Goal: Task Accomplishment & Management: Complete application form

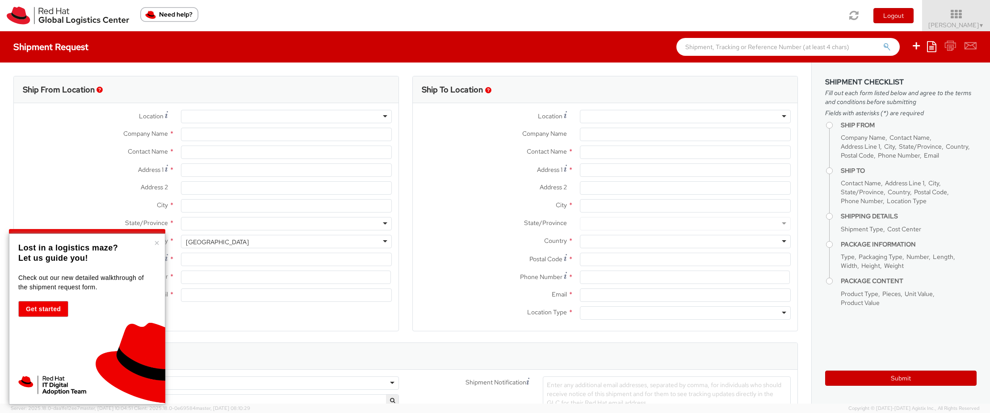
select select "358"
select select
type input "Red Hat FZ-LLC."
type input "[PERSON_NAME]"
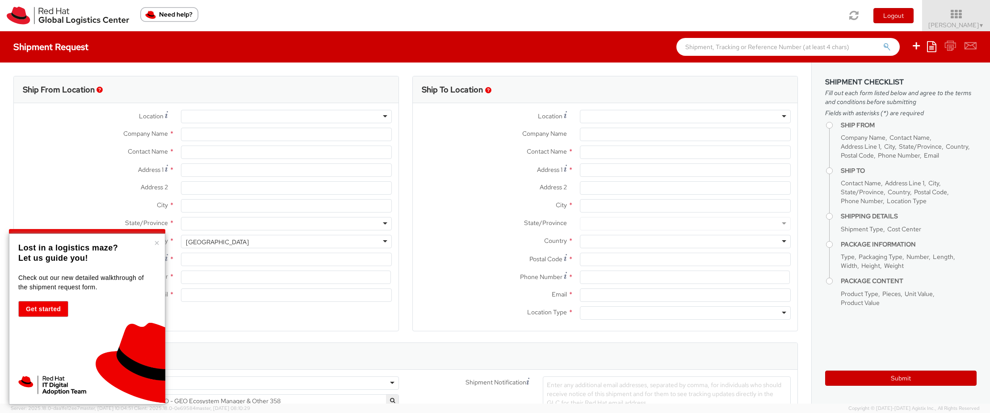
type input "[GEOGRAPHIC_DATA], Block A"
type input "Office 406A, [GEOGRAPHIC_DATA]"
type input "[GEOGRAPHIC_DATA]"
type input "971 4 4494 100"
type input "[EMAIL_ADDRESS][DOMAIN_NAME]"
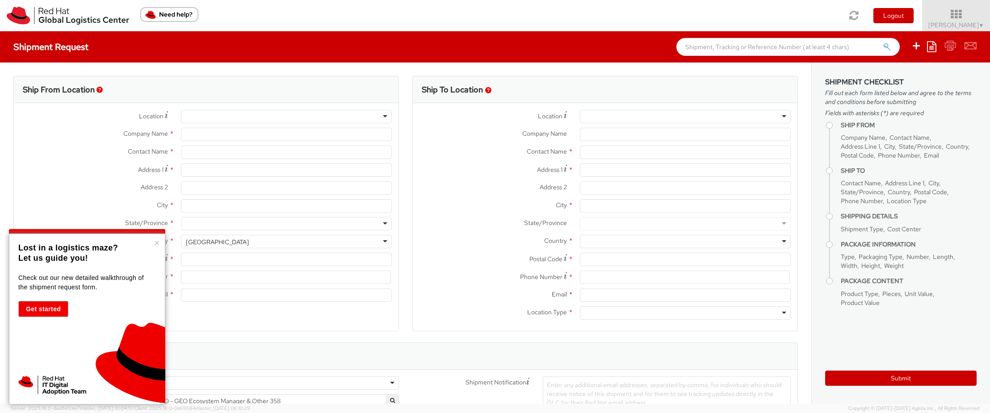
select select "CM"
select select "KGS"
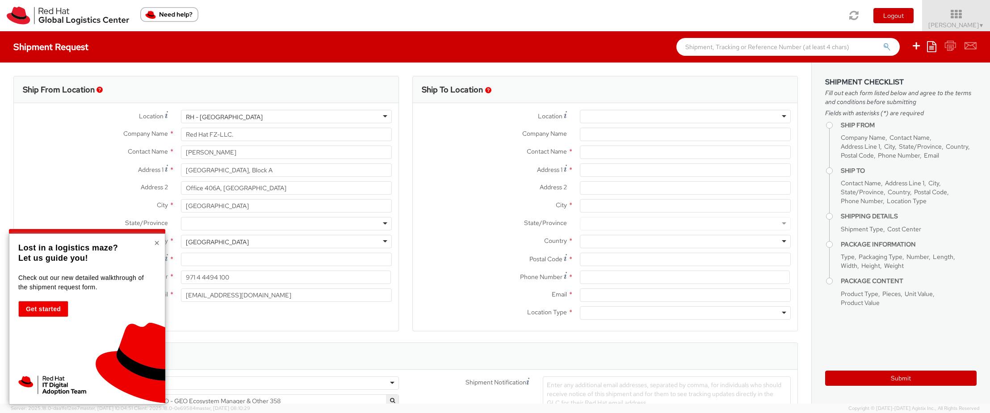
click at [157, 243] on button "×" at bounding box center [156, 243] width 5 height 9
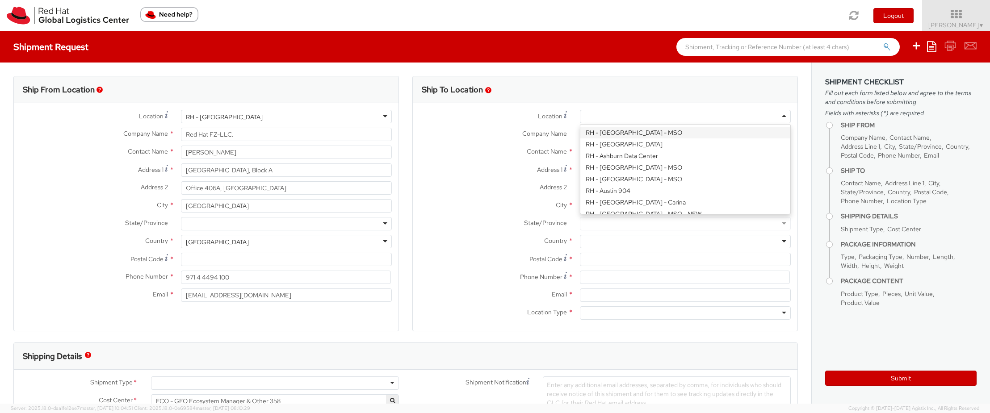
click at [729, 115] on div at bounding box center [685, 116] width 211 height 13
click at [453, 152] on label "Contact Name *" at bounding box center [493, 152] width 160 height 12
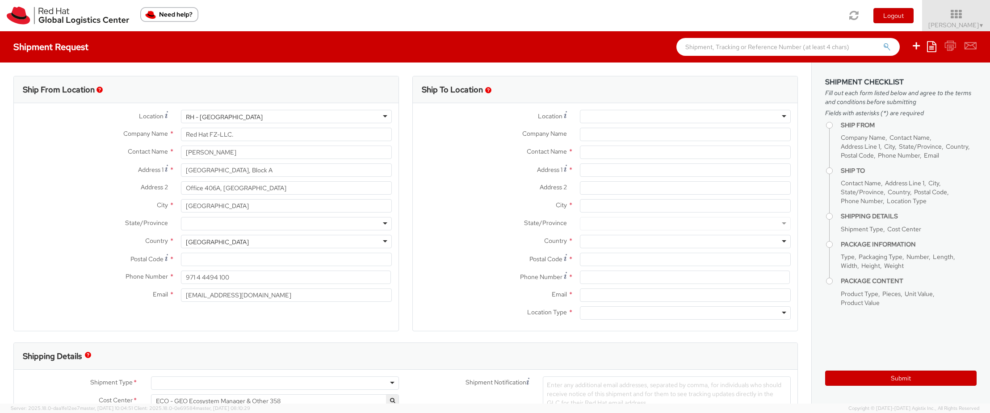
click at [488, 90] on img "button" at bounding box center [488, 90] width 6 height 6
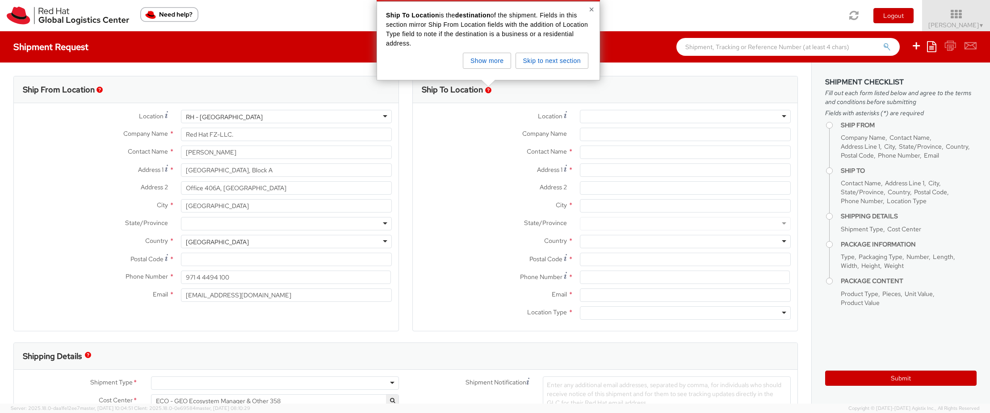
click at [473, 107] on div "Location * [GEOGRAPHIC_DATA] - [GEOGRAPHIC_DATA] - [GEOGRAPHIC_DATA] [GEOGRAPHI…" at bounding box center [605, 217] width 385 height 228
click at [302, 12] on div "Toggle navigation Logout [PERSON_NAME] ▼ Home Shipment Request My Shipments My …" at bounding box center [495, 15] width 990 height 31
click at [526, 59] on button "Skip to next section" at bounding box center [552, 61] width 73 height 16
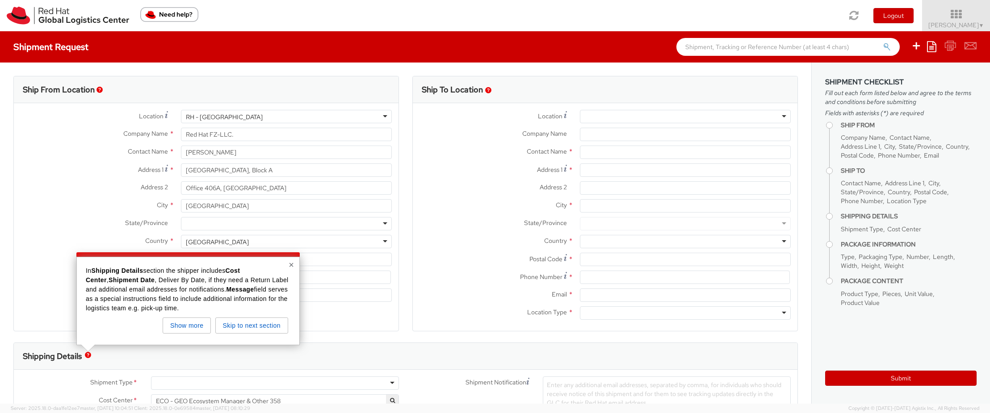
click at [292, 266] on button "×" at bounding box center [291, 264] width 5 height 9
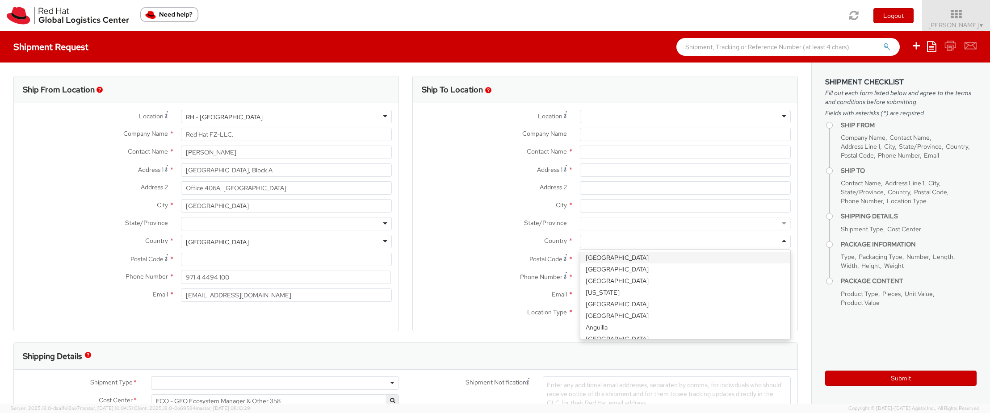
click at [625, 244] on div at bounding box center [685, 241] width 211 height 13
type input "moro"
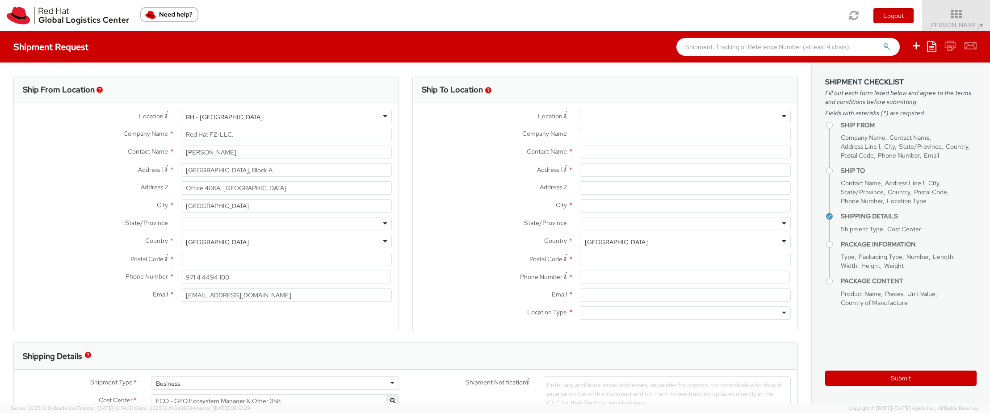
scroll to position [0, 0]
click at [599, 207] on input "City *" at bounding box center [685, 205] width 211 height 13
type input "[GEOGRAPHIC_DATA]"
click at [612, 261] on input "Postal Code *" at bounding box center [685, 259] width 211 height 13
type input "20090"
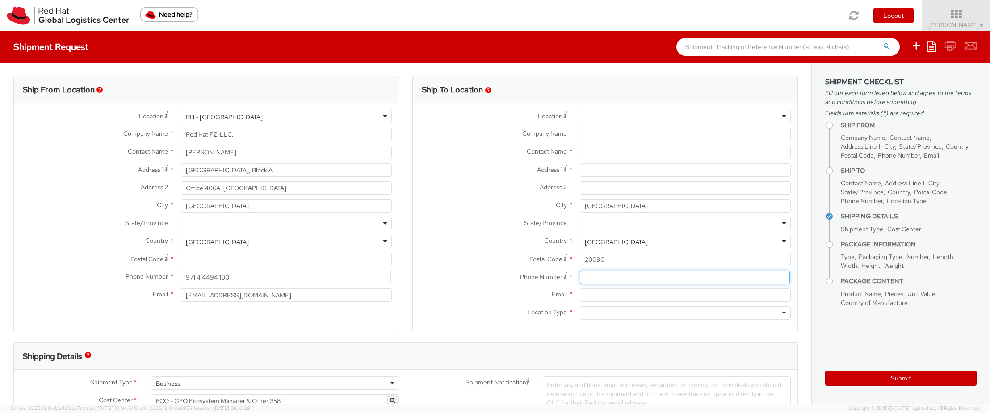
click at [601, 275] on input at bounding box center [685, 277] width 210 height 13
click at [603, 294] on input "Email *" at bounding box center [685, 295] width 211 height 13
paste input "[EMAIL_ADDRESS][DOMAIN_NAME]"
type input "[EMAIL_ADDRESS][DOMAIN_NAME]"
click at [595, 310] on div at bounding box center [685, 312] width 211 height 13
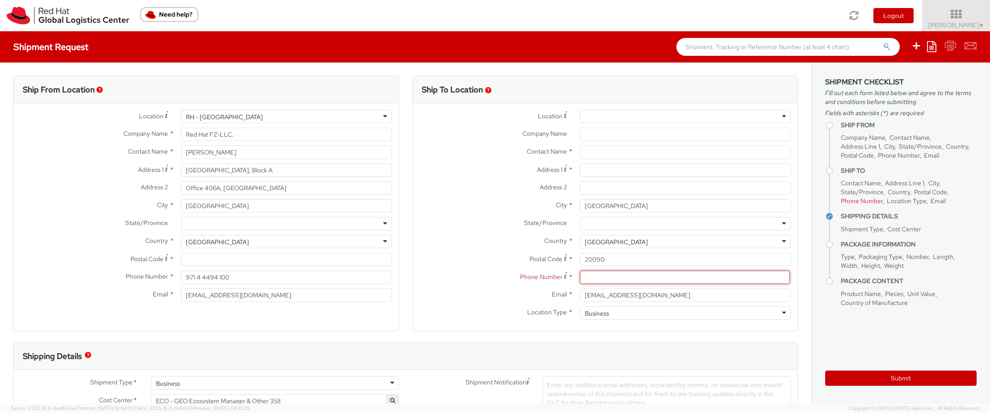
click at [605, 278] on input at bounding box center [685, 277] width 210 height 13
paste input "[PHONE_NUMBER]"
type input "[PHONE_NUMBER]"
click at [600, 171] on input "Address 1 *" at bounding box center [685, 170] width 211 height 13
type input "[STREET_ADDRESS]"
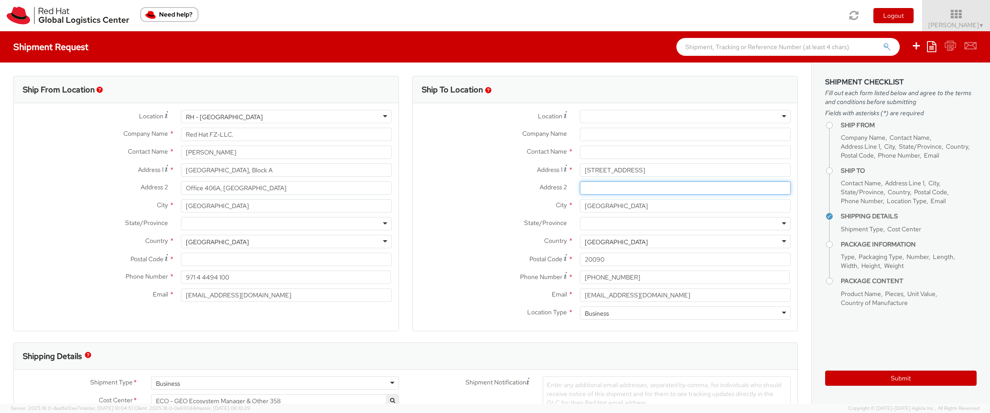
click at [626, 188] on input "Address 2 *" at bounding box center [685, 187] width 211 height 13
paste input "[Ex Rue [PERSON_NAME]]"
type input "[Ex Rue [PERSON_NAME]]"
click at [633, 151] on input "text" at bounding box center [685, 152] width 211 height 13
type input "Latifa Legsabi"
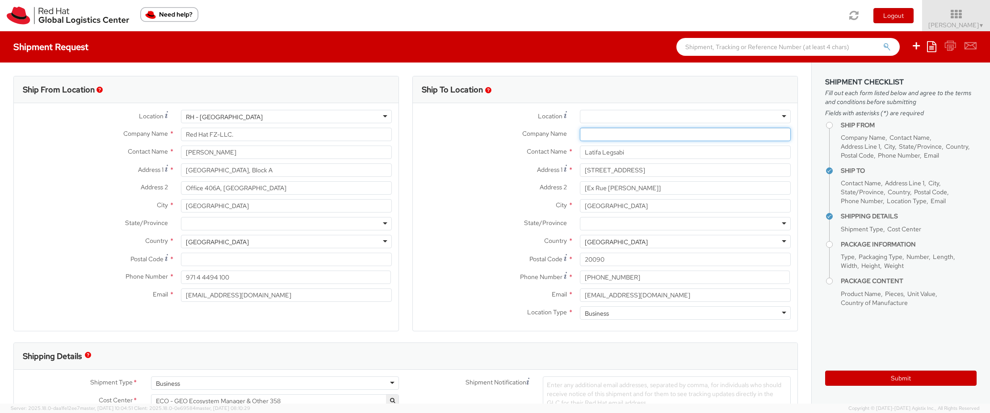
click at [594, 136] on input "Company Name *" at bounding box center [685, 134] width 211 height 13
type input "N+ONE Datacentres"
click at [466, 183] on label "Address 2 *" at bounding box center [493, 187] width 160 height 12
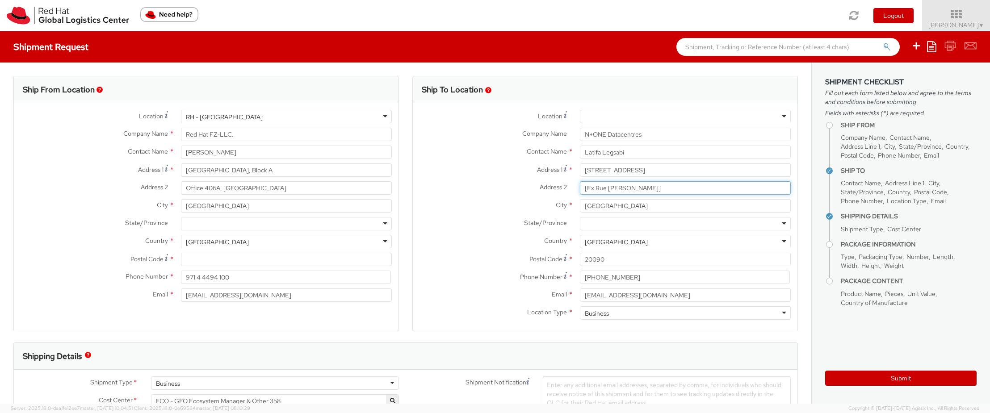
click at [580, 183] on input "[Ex Rue [PERSON_NAME]]" at bounding box center [685, 187] width 211 height 13
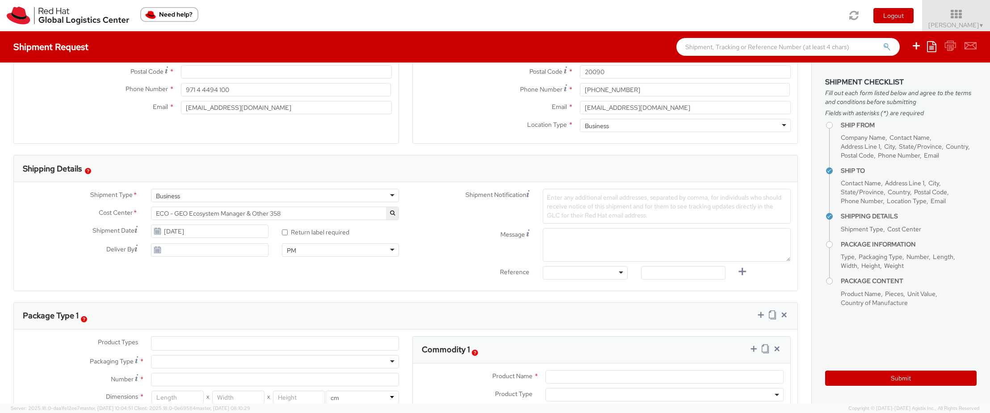
scroll to position [189, 0]
click at [200, 250] on input "[DATE]" at bounding box center [209, 248] width 117 height 13
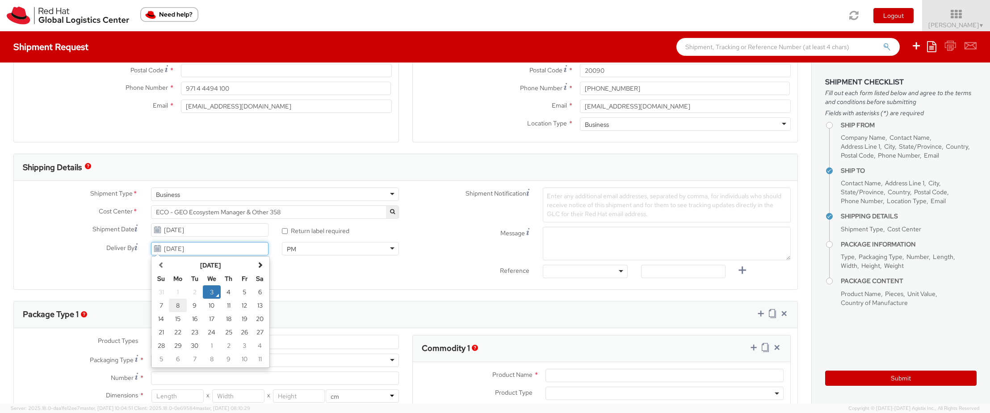
click at [177, 306] on td "8" at bounding box center [178, 305] width 18 height 13
type input "[DATE]"
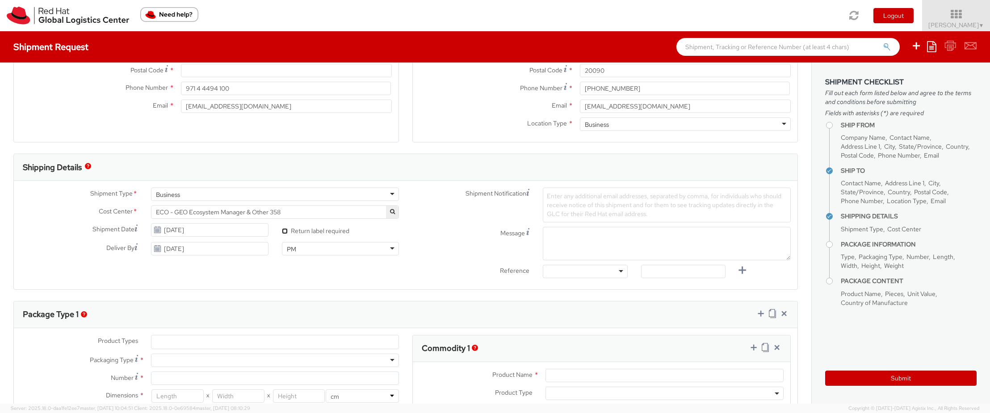
click at [284, 231] on input "* Return label required" at bounding box center [285, 231] width 6 height 6
checkbox input "true"
click at [558, 203] on span "Enter any additional email addresses, separated by comma, for individuals who s…" at bounding box center [664, 205] width 235 height 26
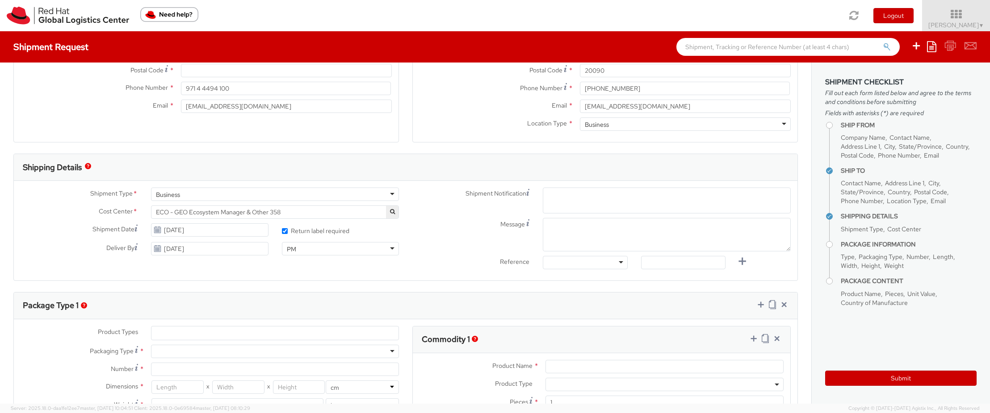
paste input "[EMAIL_ADDRESS][DOMAIN_NAME]"
type input "[EMAIL_ADDRESS][DOMAIN_NAME]"
click at [562, 227] on textarea "Message" at bounding box center [667, 235] width 248 height 34
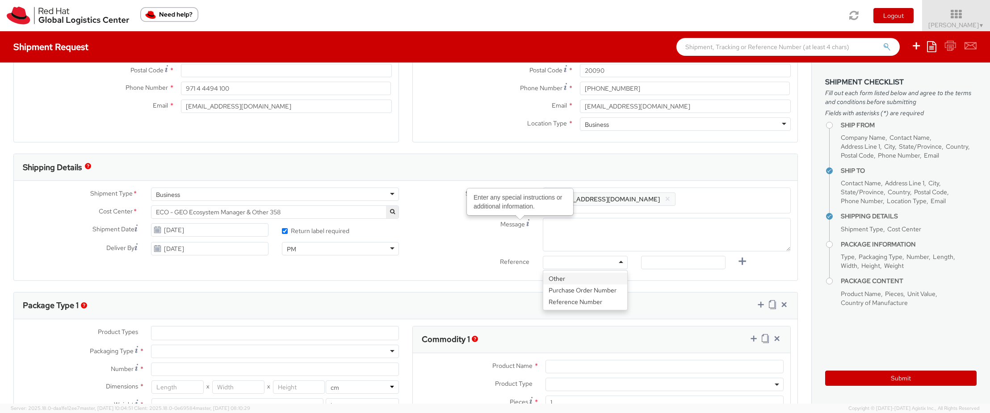
click at [607, 263] on div at bounding box center [585, 262] width 84 height 13
click at [460, 258] on label "Reference" at bounding box center [471, 261] width 130 height 10
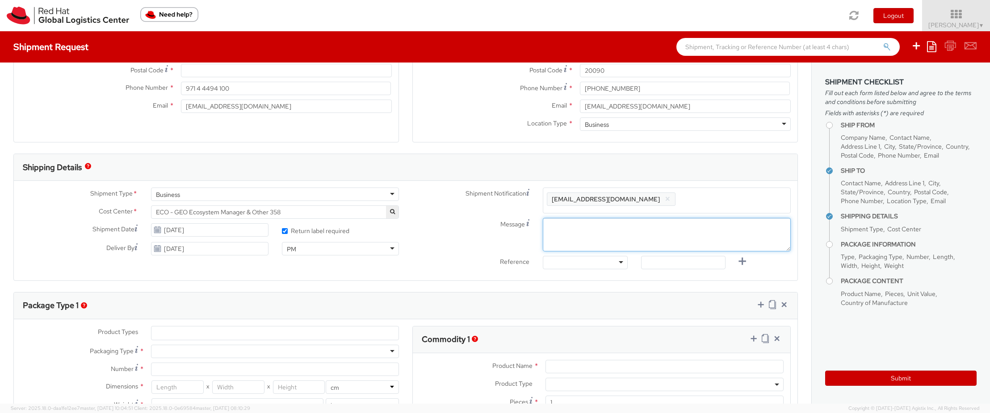
click at [559, 231] on textarea "Message" at bounding box center [667, 235] width 248 height 34
type textarea "Red Hat Letter"
click at [463, 232] on div "Message Red Hat Letter" at bounding box center [602, 235] width 392 height 34
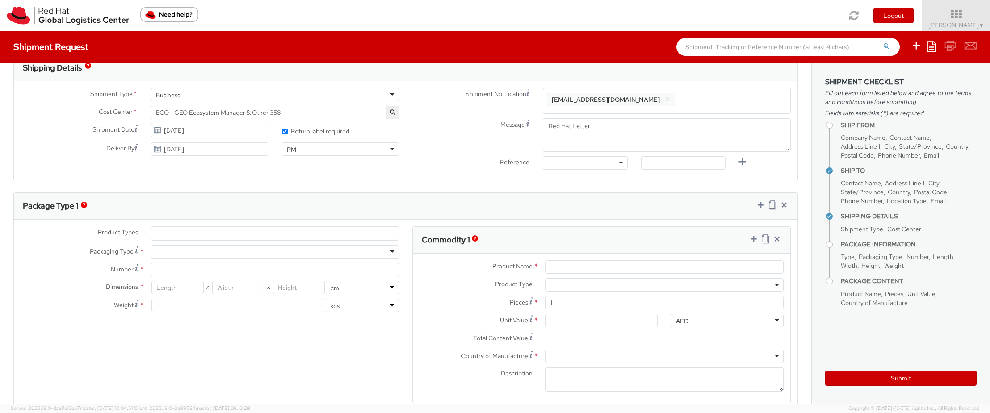
scroll to position [289, 0]
click at [86, 206] on img "button" at bounding box center [84, 205] width 6 height 6
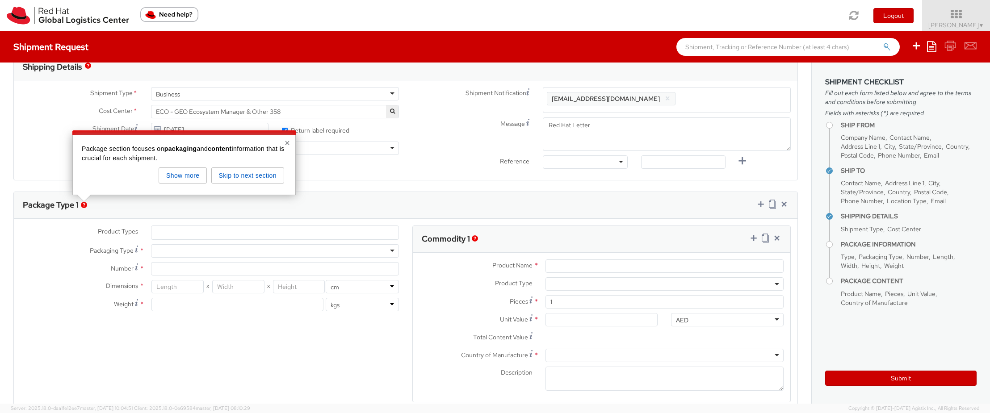
click at [44, 269] on label "Number *" at bounding box center [79, 268] width 130 height 12
click at [151, 269] on input "Number *" at bounding box center [275, 268] width 248 height 13
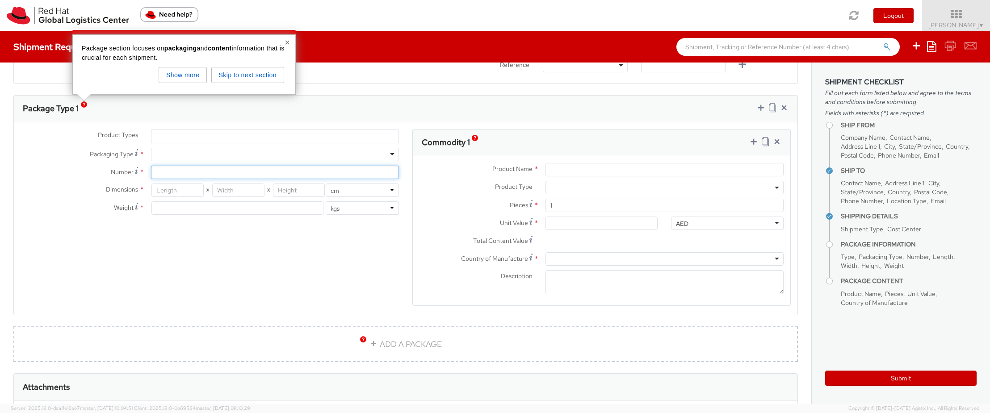
scroll to position [392, 0]
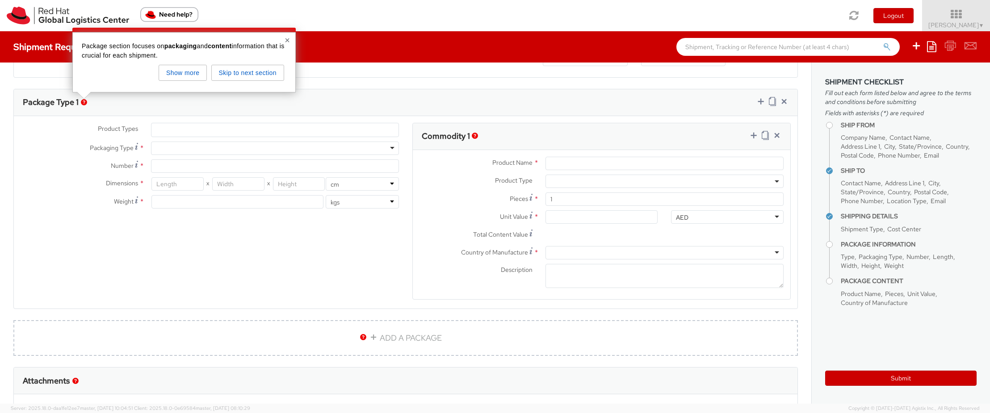
click at [475, 136] on img "button" at bounding box center [475, 136] width 6 height 6
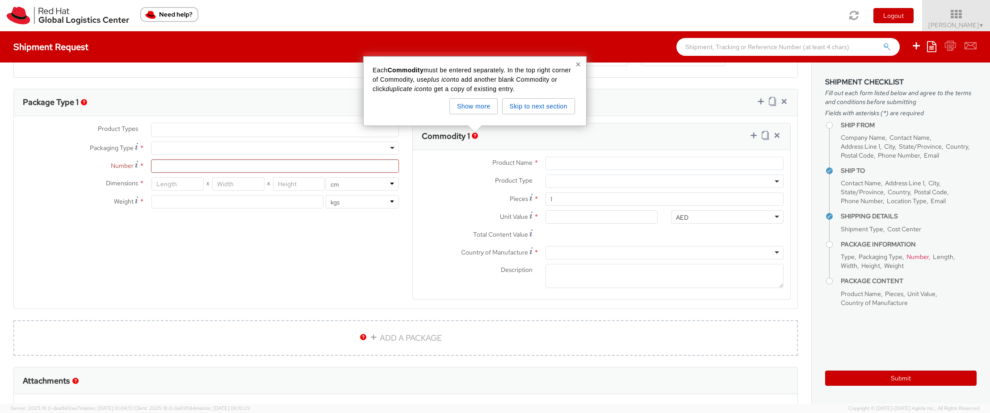
click at [443, 177] on label "Product Type *" at bounding box center [476, 181] width 126 height 12
click at [63, 206] on label "Weight *" at bounding box center [79, 201] width 130 height 12
click at [389, 149] on div at bounding box center [275, 148] width 248 height 13
type input "1"
type input "24.13"
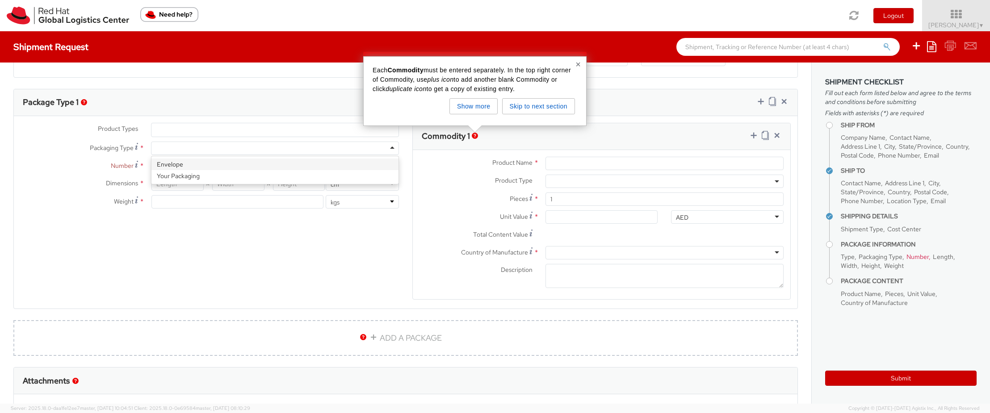
type input "31.75"
type input "0.64"
click at [170, 201] on input "0.5" at bounding box center [237, 201] width 172 height 13
type input "0.1"
click at [237, 238] on div "Product Types * Documents Docking Station Laptop Monitor Other Hardware Server …" at bounding box center [406, 217] width 784 height 189
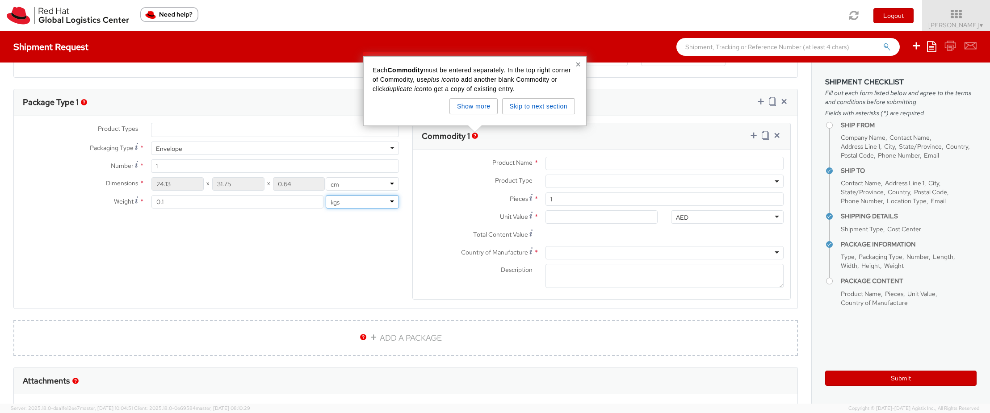
click at [389, 201] on select "lbs kgs" at bounding box center [362, 201] width 73 height 13
click at [587, 180] on span at bounding box center [664, 181] width 238 height 13
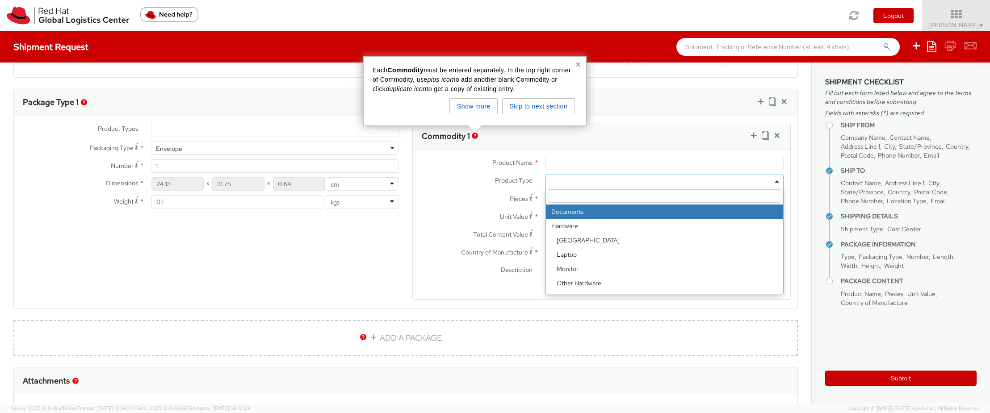
select select "DOCUMENT"
type input "Documents"
type input "1.00"
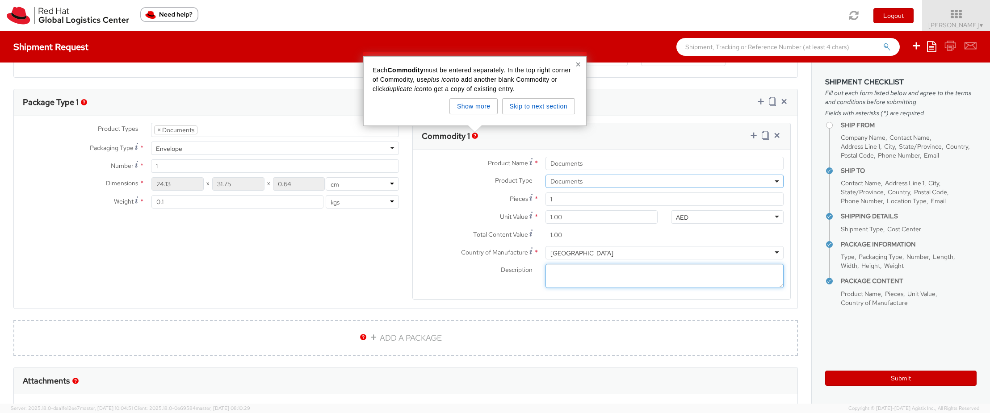
click at [630, 274] on textarea "Description *" at bounding box center [664, 276] width 238 height 25
type textarea "Letter"
click at [354, 280] on div "Product Types * Documents Docking Station Laptop Monitor Other Hardware Server …" at bounding box center [406, 217] width 784 height 189
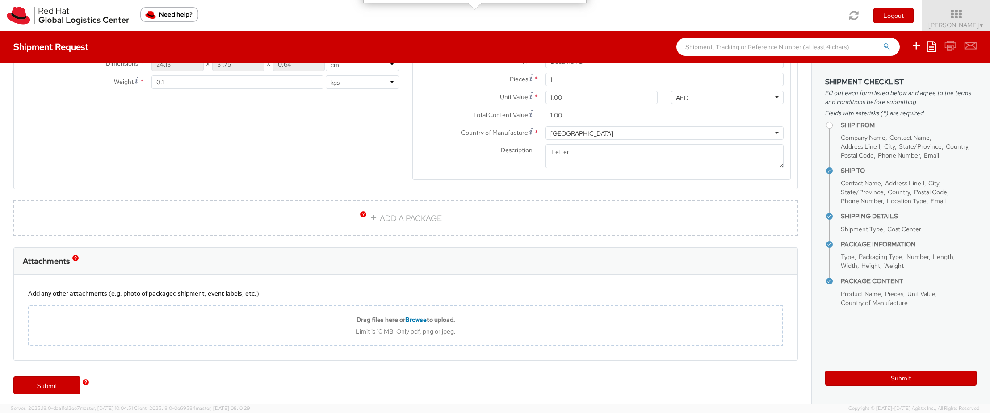
scroll to position [516, 0]
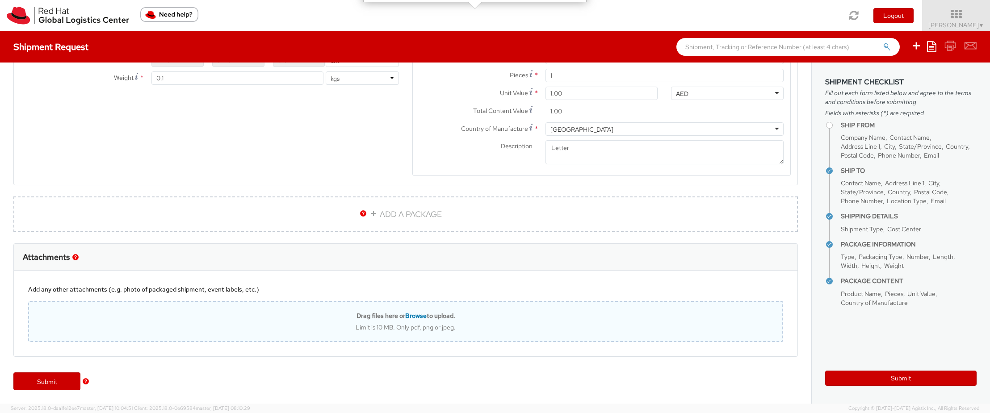
click at [412, 318] on span "Browse" at bounding box center [415, 316] width 21 height 8
type input "C:\fakepath\NPONE_OTHER_AGMT-13072_SA-50003.pdf"
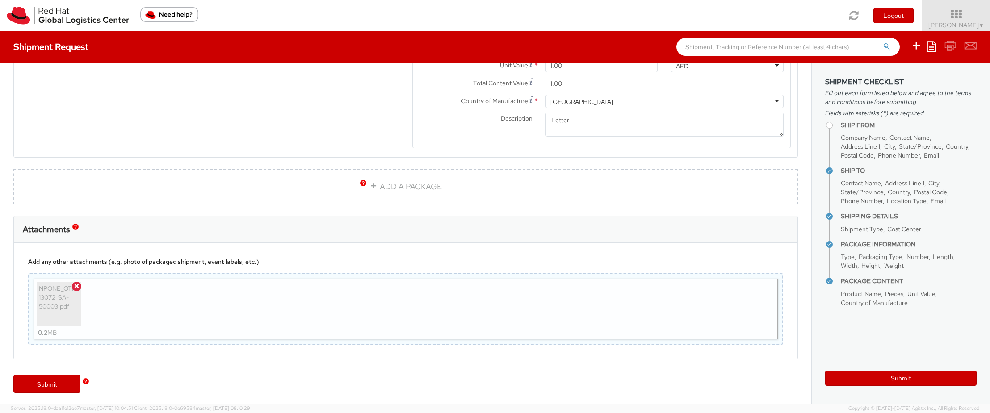
scroll to position [546, 0]
click at [76, 283] on icon at bounding box center [76, 283] width 5 height 6
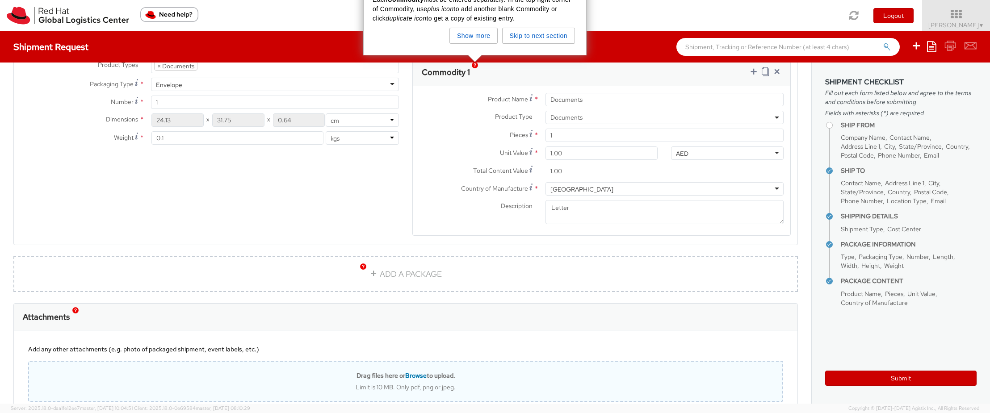
scroll to position [516, 0]
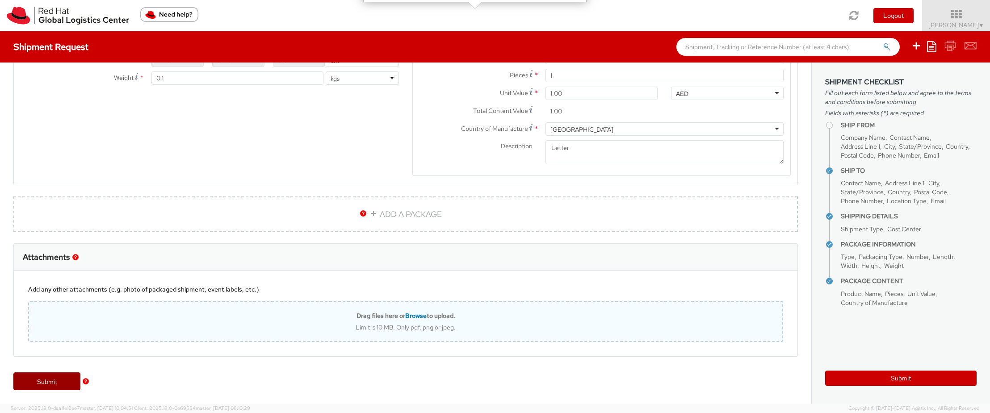
click at [48, 380] on link "Submit" at bounding box center [46, 382] width 67 height 18
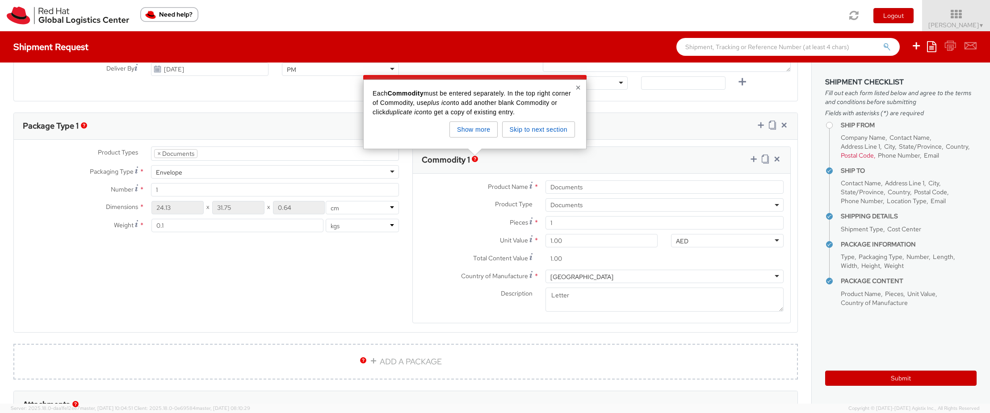
scroll to position [372, 0]
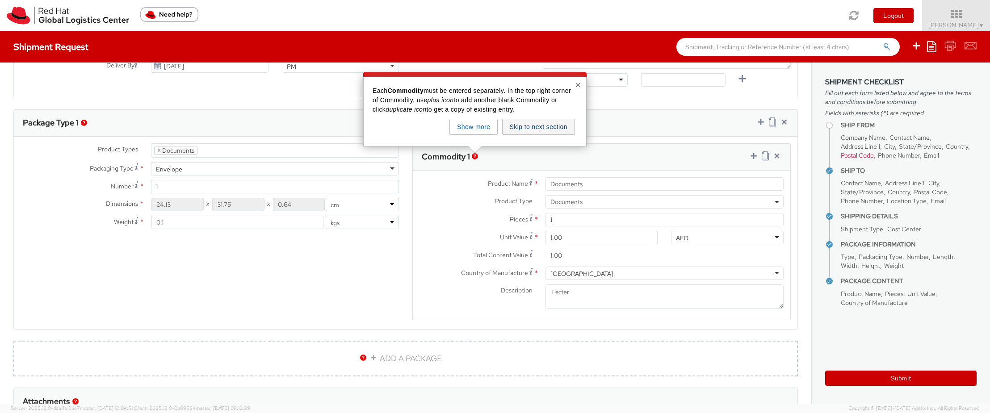
click at [540, 126] on button "Skip to next section" at bounding box center [538, 127] width 73 height 16
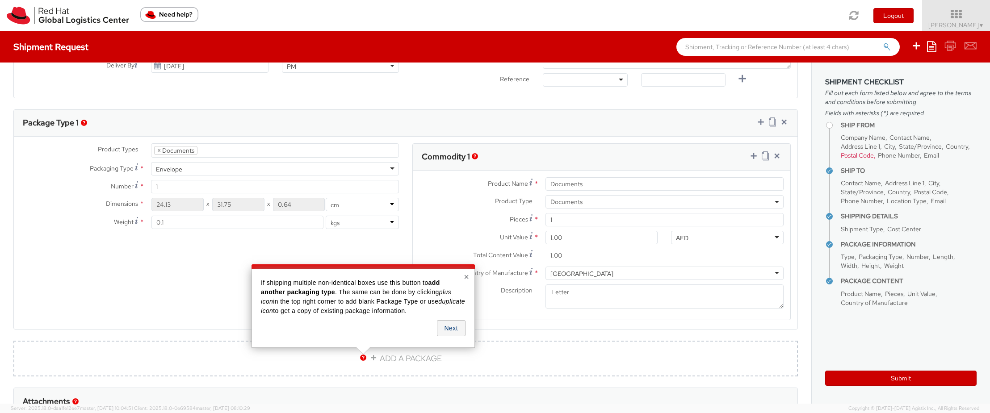
click at [454, 324] on button "Next" at bounding box center [451, 328] width 29 height 16
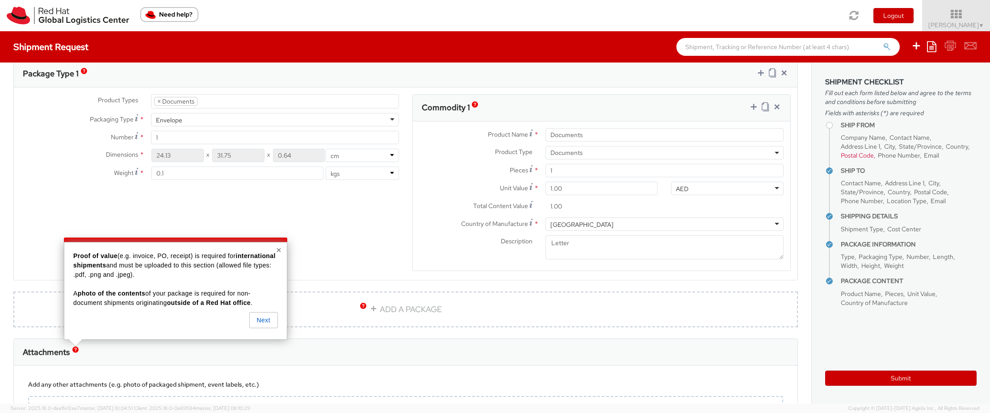
scroll to position [423, 0]
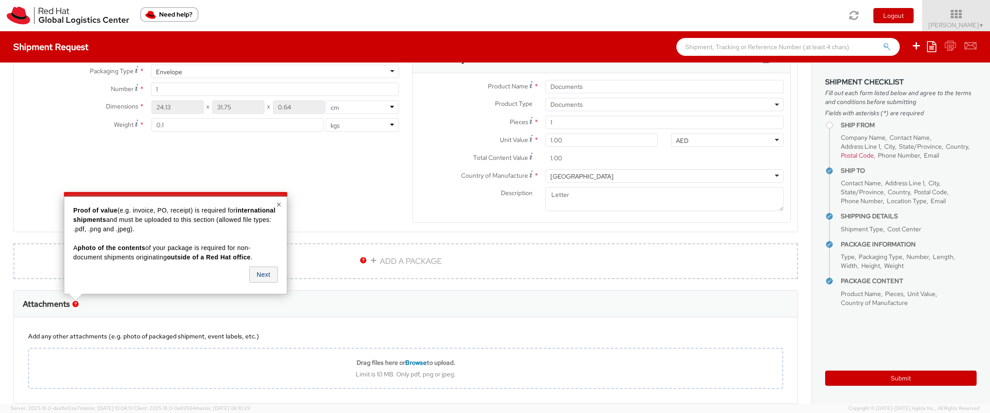
click at [268, 272] on button "Next" at bounding box center [263, 275] width 29 height 16
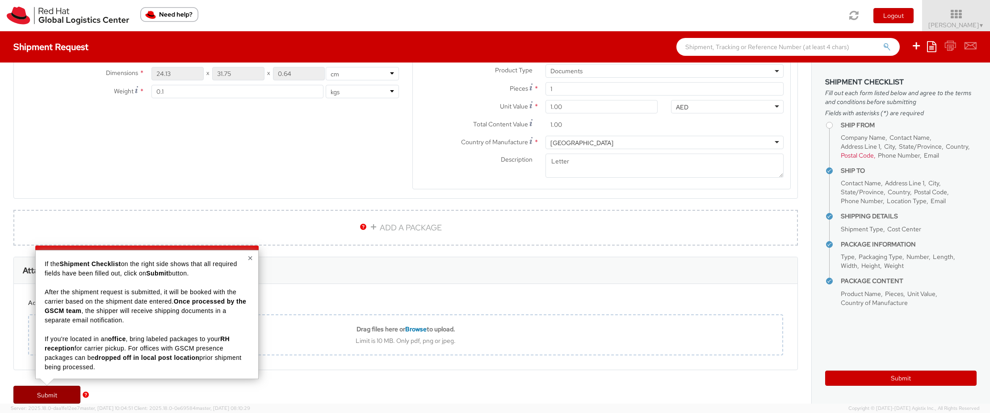
click at [45, 395] on link "Submit" at bounding box center [46, 395] width 67 height 18
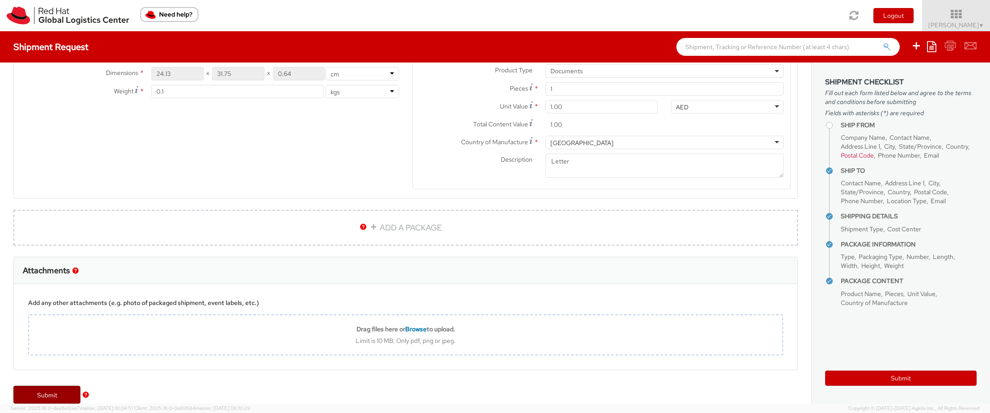
click at [45, 395] on link "Submit" at bounding box center [46, 395] width 67 height 18
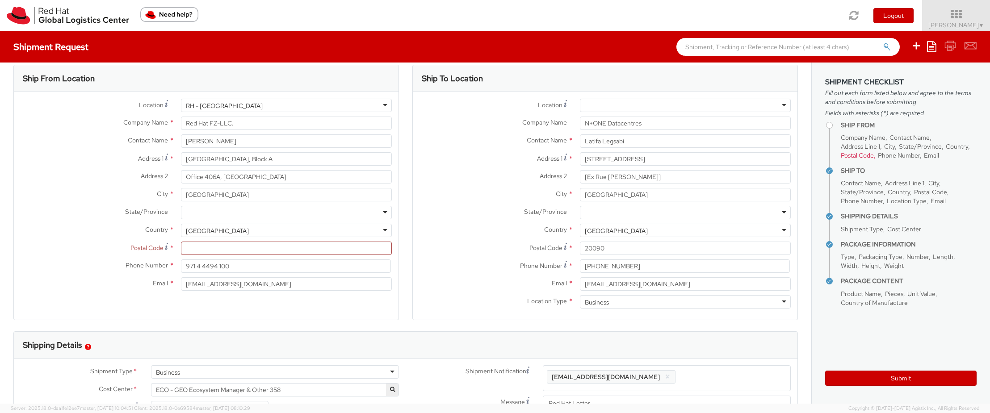
scroll to position [0, 0]
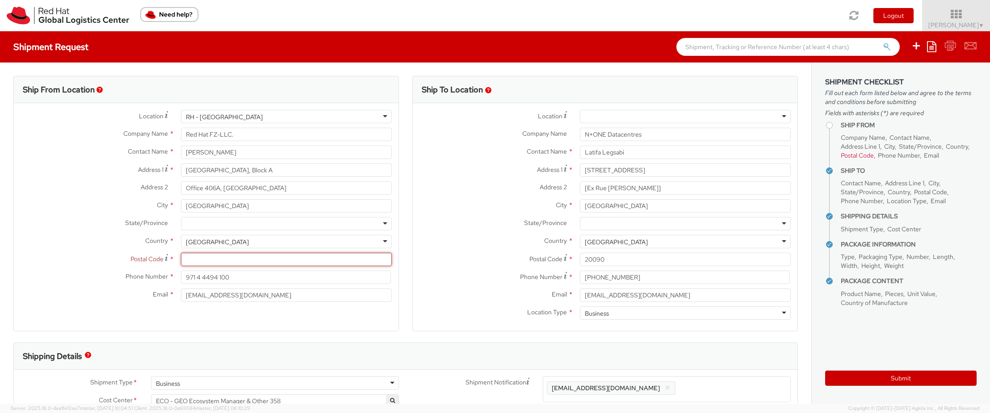
click at [199, 261] on input "Postal Code *" at bounding box center [286, 259] width 211 height 13
type input "502579"
click at [62, 278] on label "Phone Number *" at bounding box center [94, 277] width 160 height 12
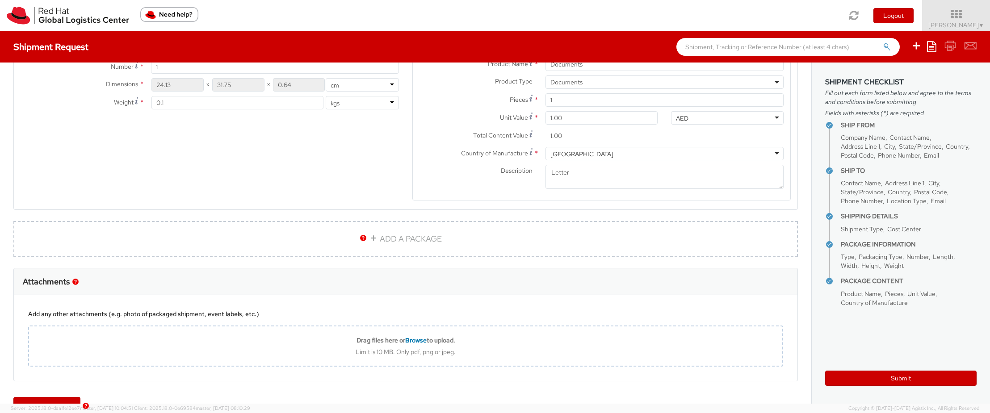
scroll to position [516, 0]
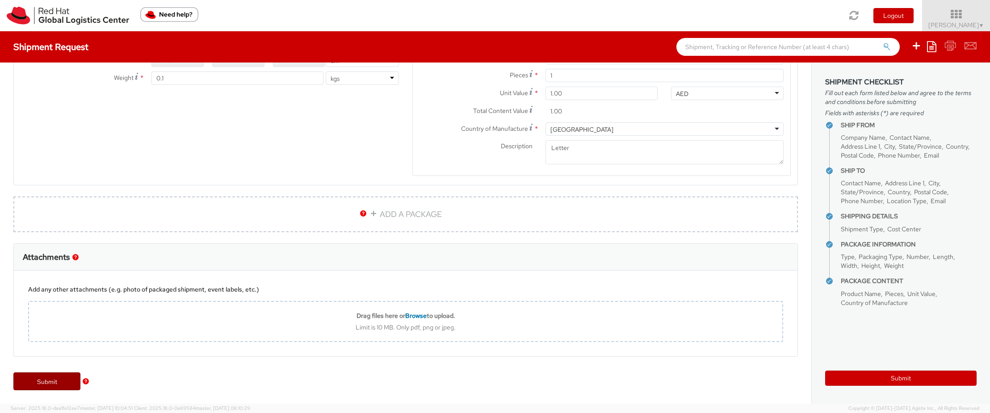
click at [51, 378] on link "Submit" at bounding box center [46, 382] width 67 height 18
